Goal: Task Accomplishment & Management: Use online tool/utility

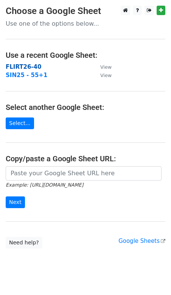
click at [20, 68] on strong "FLIRT26-40" at bounding box center [24, 67] width 36 height 7
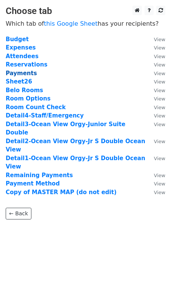
click at [20, 75] on strong "Payments" at bounding box center [21, 73] width 31 height 7
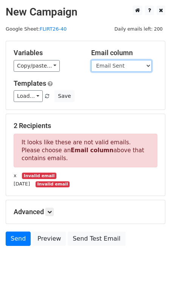
click at [114, 69] on select "Guest Date Type Method AmountDue AmountPaid TransactionFeeOverride TransactionF…" at bounding box center [121, 66] width 60 height 12
select select "Recipient"
click at [91, 60] on select "Guest Date Type Method AmountDue AmountPaid TransactionFeeOverride TransactionF…" at bounding box center [121, 66] width 60 height 12
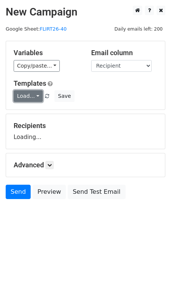
click at [30, 93] on link "Load..." at bounding box center [28, 96] width 29 height 12
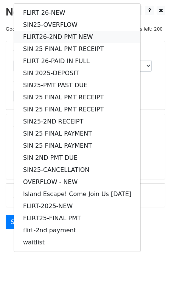
click at [43, 39] on link "FLIRT26-2ND PMT NEW" at bounding box center [77, 37] width 126 height 12
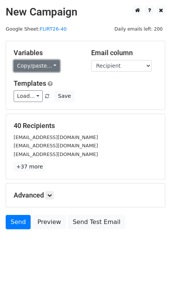
click at [47, 65] on link "Copy/paste..." at bounding box center [37, 66] width 46 height 12
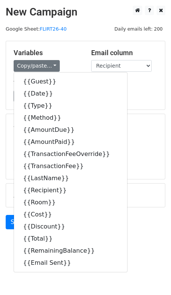
click at [64, 53] on h5 "Variables" at bounding box center [47, 53] width 66 height 8
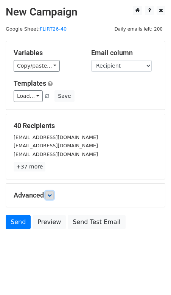
click at [49, 195] on icon at bounding box center [49, 195] width 5 height 5
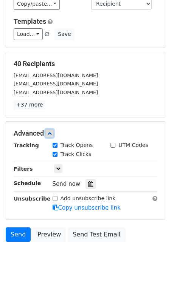
scroll to position [70, 0]
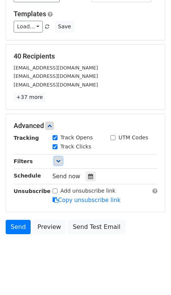
click at [58, 159] on icon at bounding box center [58, 161] width 5 height 5
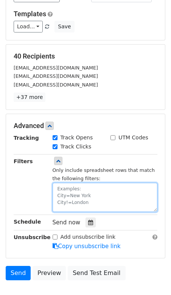
click at [69, 190] on textarea at bounding box center [105, 197] width 105 height 29
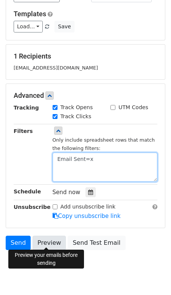
type textarea "Email Sent=x"
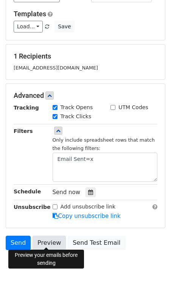
click at [45, 243] on link "Preview" at bounding box center [49, 243] width 33 height 14
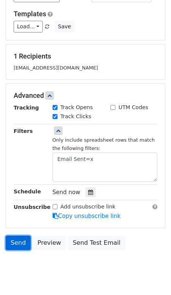
click at [17, 240] on link "Send" at bounding box center [18, 243] width 25 height 14
